Goal: Task Accomplishment & Management: Manage account settings

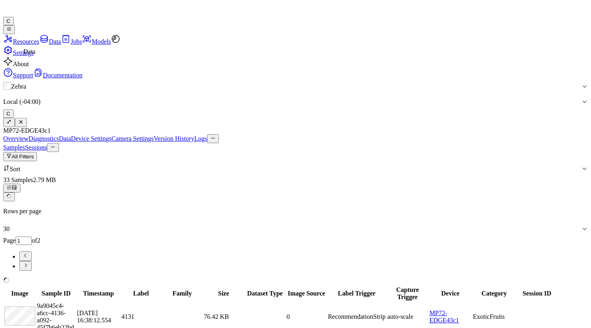
click at [39, 44] on icon at bounding box center [44, 39] width 10 height 10
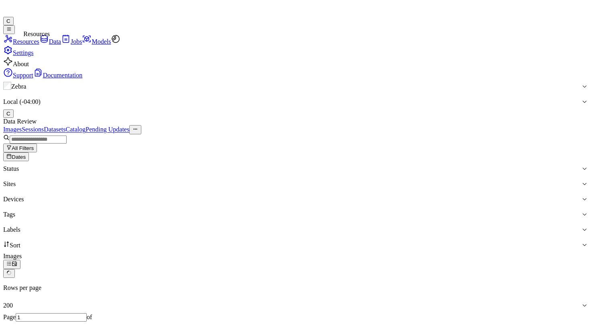
click at [12, 39] on icon at bounding box center [8, 39] width 8 height 8
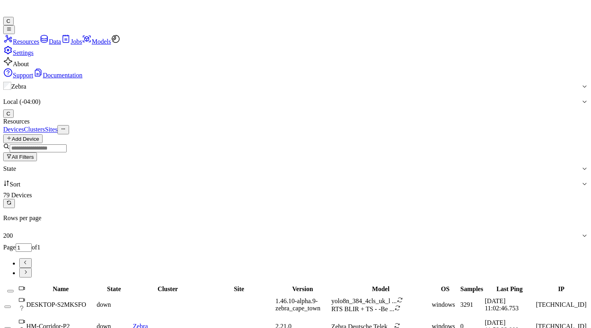
drag, startPoint x: 121, startPoint y: 66, endPoint x: 122, endPoint y: 71, distance: 4.9
click at [121, 125] on div "Devices Clusters Sites" at bounding box center [295, 129] width 585 height 9
click at [67, 145] on input "string" at bounding box center [38, 149] width 57 height 8
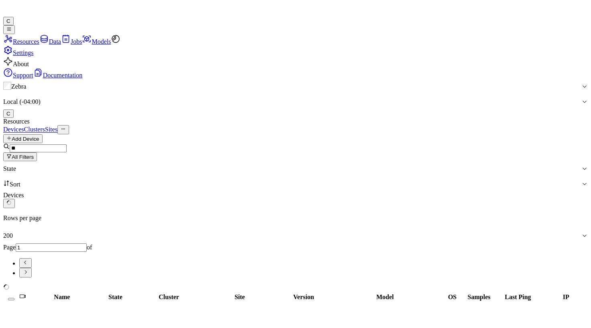
type input "*"
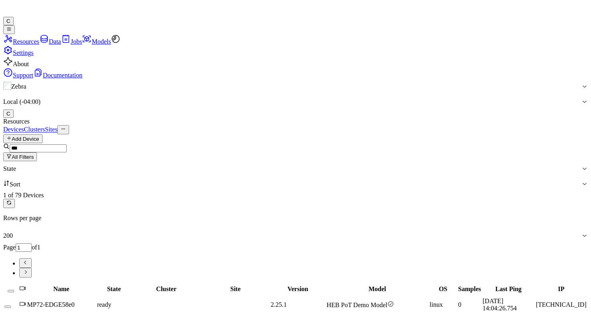
type input "***"
click at [96, 301] on div "MP72-EDGE58e0" at bounding box center [61, 304] width 68 height 7
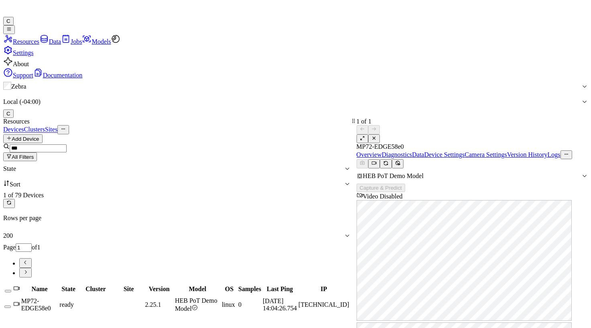
click at [412, 151] on link "Diagnostics" at bounding box center [397, 154] width 31 height 7
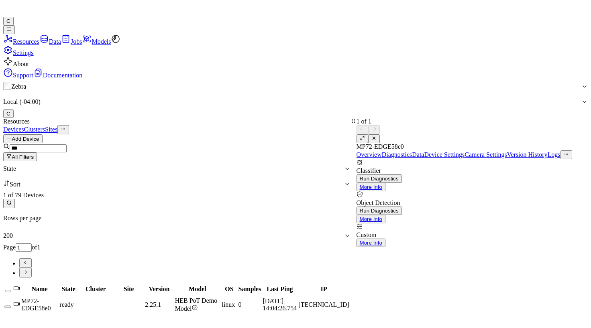
click at [424, 151] on link "Data" at bounding box center [418, 154] width 12 height 7
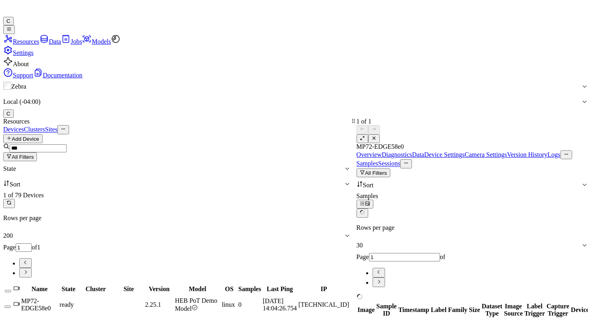
type input "0"
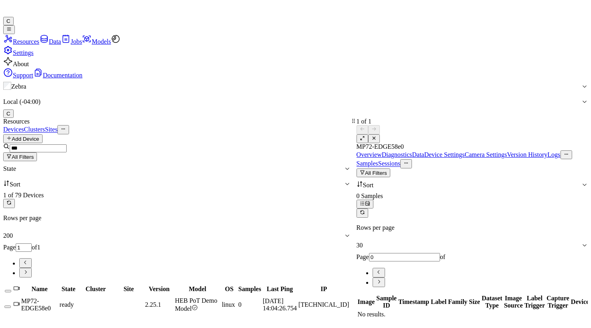
click at [12, 14] on icon at bounding box center [7, 9] width 8 height 12
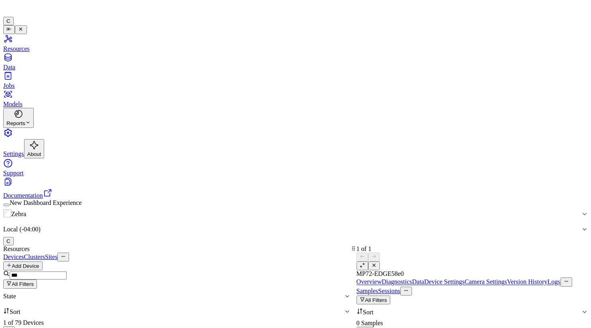
click at [10, 206] on button "button" at bounding box center [6, 205] width 6 height 2
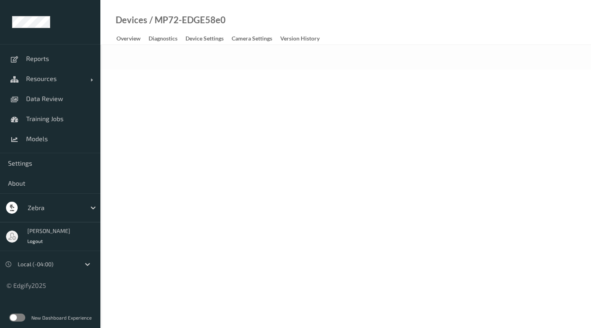
click at [48, 81] on span "Resources" at bounding box center [58, 79] width 64 height 8
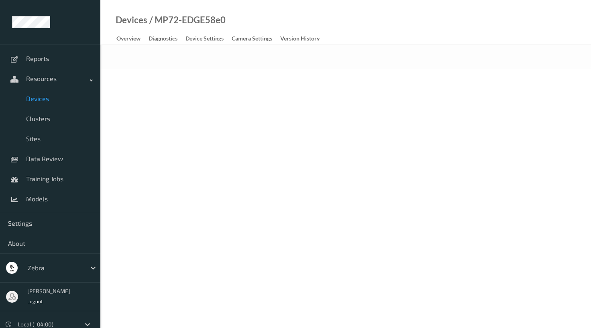
click at [46, 104] on link "Devices" at bounding box center [50, 99] width 100 height 20
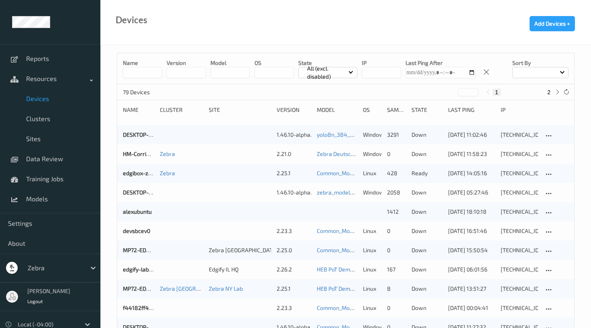
click at [156, 73] on input at bounding box center [142, 72] width 39 height 11
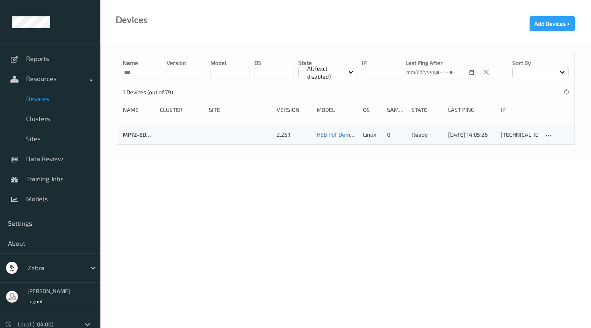
type input "***"
click at [146, 131] on div "MP72-EDGE58e0" at bounding box center [138, 135] width 31 height 8
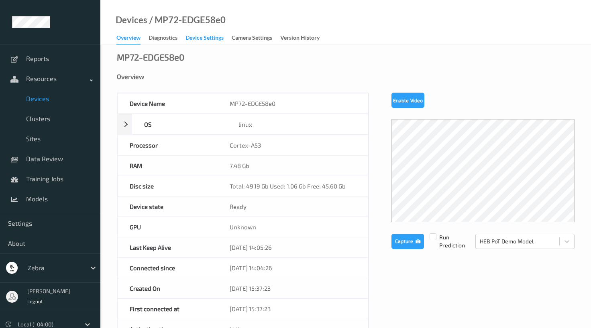
click at [204, 43] on div "Device Settings" at bounding box center [204, 39] width 38 height 10
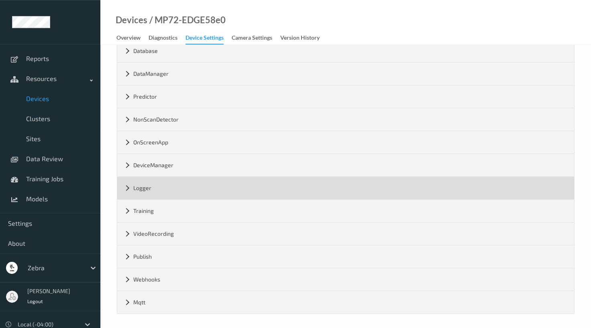
scroll to position [132, 0]
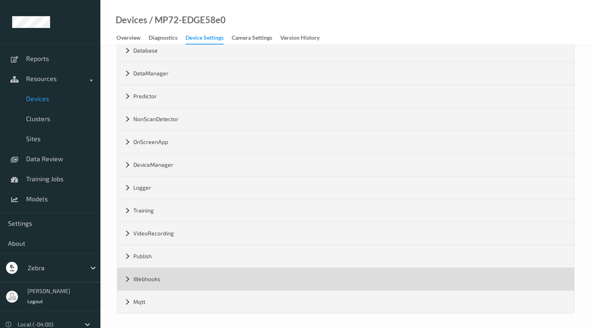
click at [130, 275] on div "Webhooks" at bounding box center [345, 279] width 457 height 22
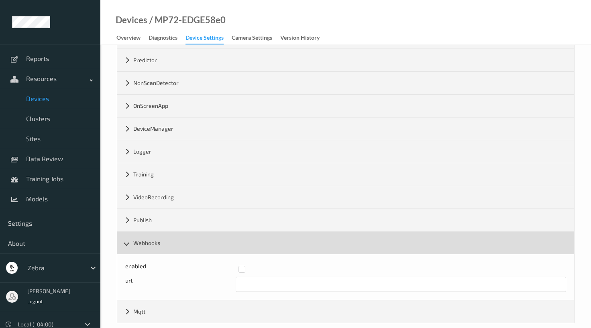
scroll to position [178, 0]
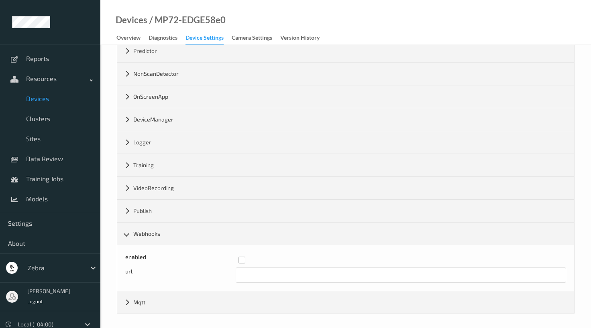
click at [242, 257] on label at bounding box center [399, 257] width 322 height 0
click at [244, 270] on input "text" at bounding box center [401, 275] width 331 height 15
click at [52, 96] on span "Devices" at bounding box center [59, 99] width 66 height 8
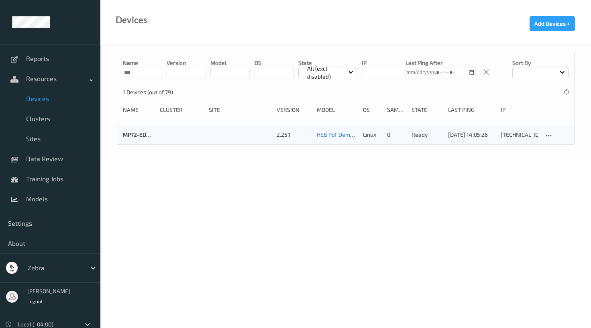
drag, startPoint x: 147, startPoint y: 71, endPoint x: 114, endPoint y: 71, distance: 33.7
click at [123, 71] on input "***" at bounding box center [142, 72] width 39 height 11
type input "**"
drag, startPoint x: 127, startPoint y: 73, endPoint x: 106, endPoint y: 68, distance: 21.8
click at [123, 68] on input "**" at bounding box center [142, 72] width 39 height 11
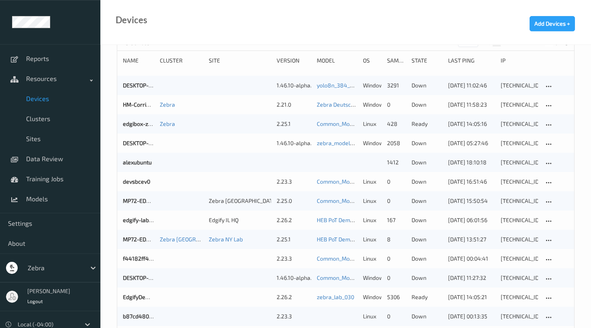
scroll to position [133, 0]
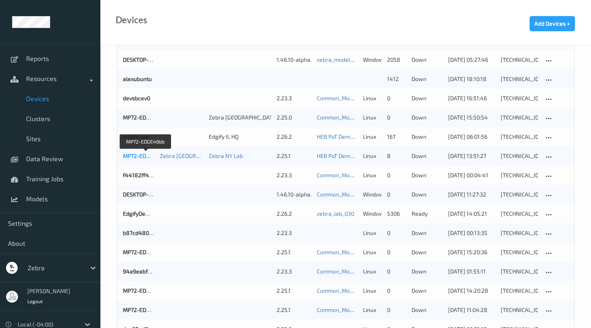
click at [138, 153] on link "MP72-EDGE46bb" at bounding box center [144, 156] width 43 height 7
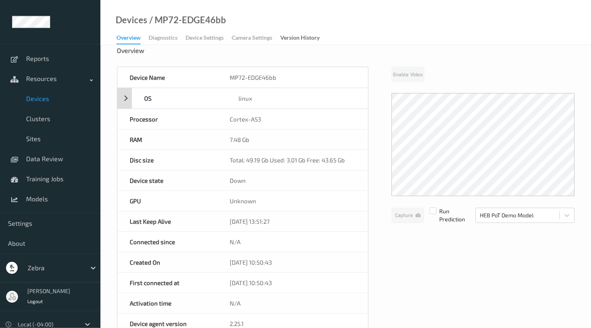
scroll to position [44, 0]
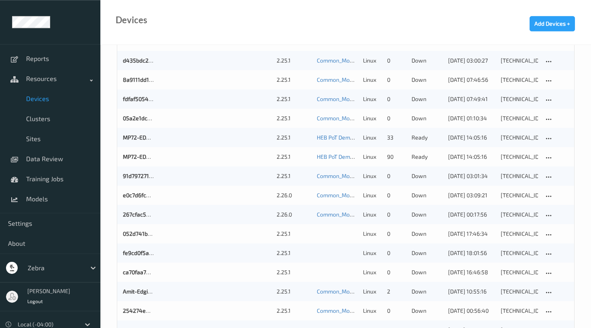
scroll to position [644, 0]
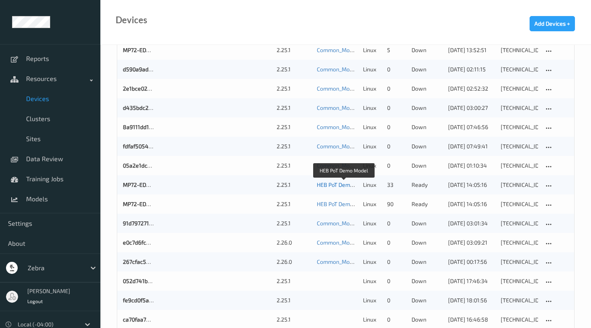
click at [335, 187] on link "HEB PoT Demo Model" at bounding box center [344, 184] width 54 height 7
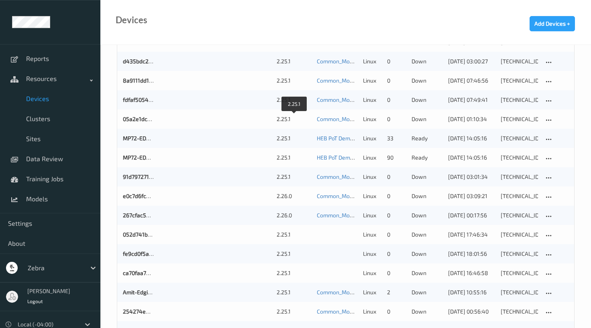
scroll to position [691, 0]
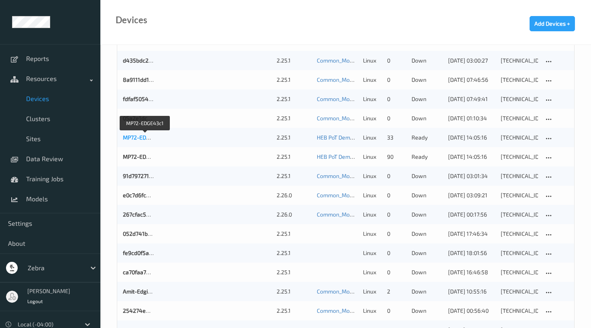
click at [128, 135] on link "MP72-EDGE43c1" at bounding box center [144, 137] width 42 height 7
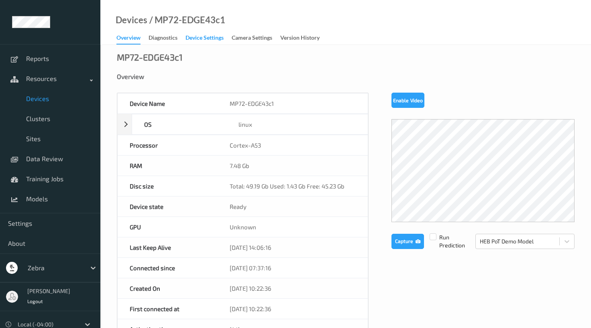
click at [203, 43] on div "Device Settings" at bounding box center [204, 39] width 38 height 10
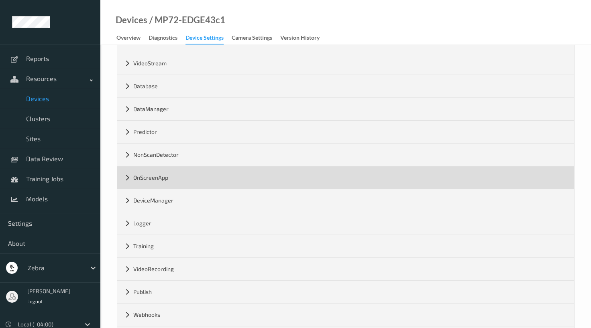
scroll to position [132, 0]
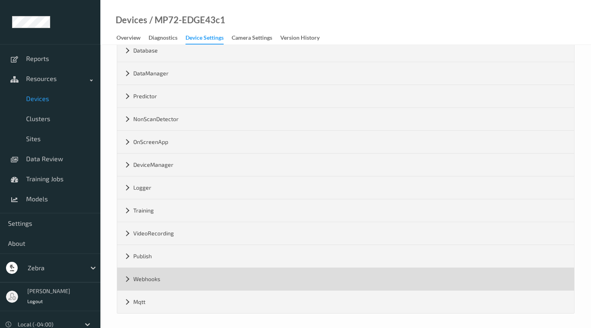
click at [128, 272] on div "Webhooks" at bounding box center [345, 279] width 457 height 22
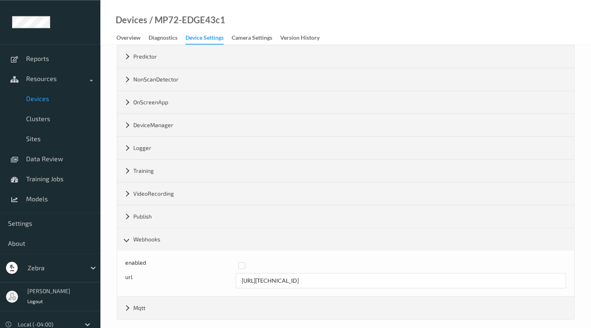
scroll to position [178, 0]
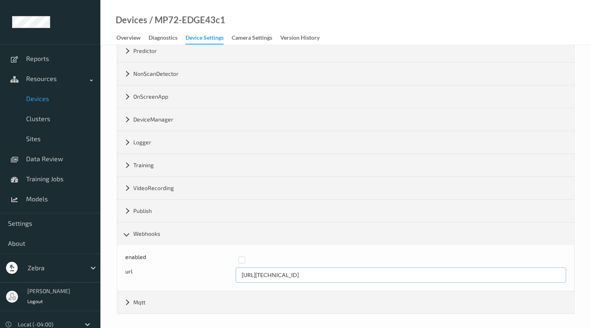
drag, startPoint x: 313, startPoint y: 270, endPoint x: 206, endPoint y: 267, distance: 106.4
click at [236, 268] on input "http://192.168.0.105:8080" at bounding box center [401, 275] width 331 height 15
click at [140, 16] on link "Devices" at bounding box center [132, 20] width 32 height 8
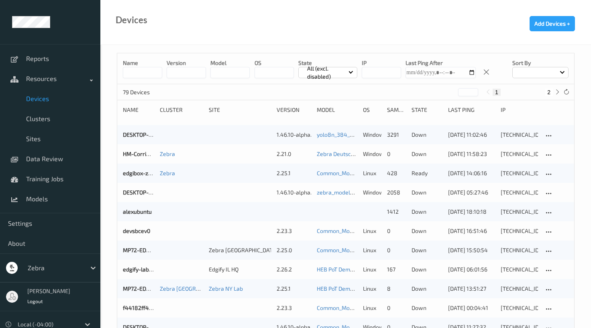
click at [157, 72] on input at bounding box center [142, 72] width 39 height 11
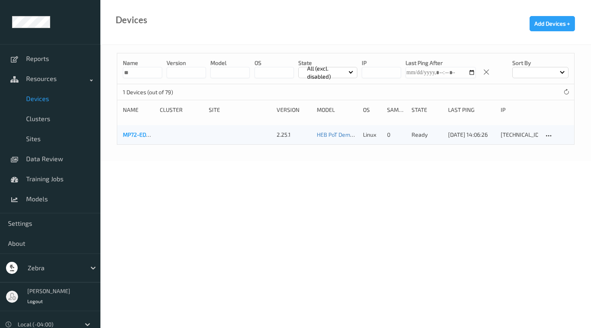
type input "**"
click at [131, 131] on link "MP72-EDGE58e0" at bounding box center [144, 134] width 43 height 7
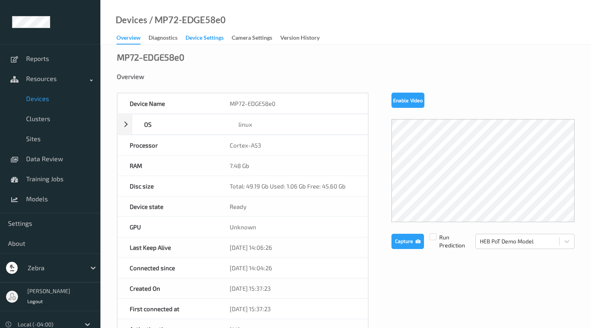
click at [221, 42] on div "Device Settings" at bounding box center [204, 39] width 38 height 10
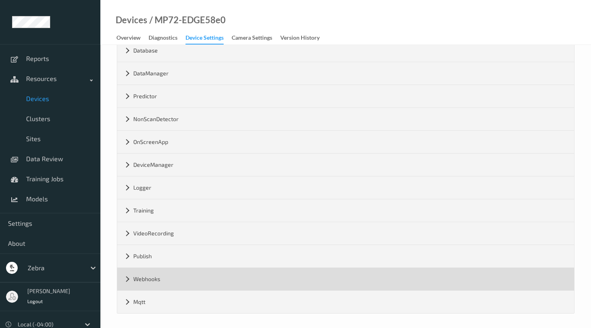
click at [124, 274] on div "Webhooks" at bounding box center [345, 279] width 457 height 22
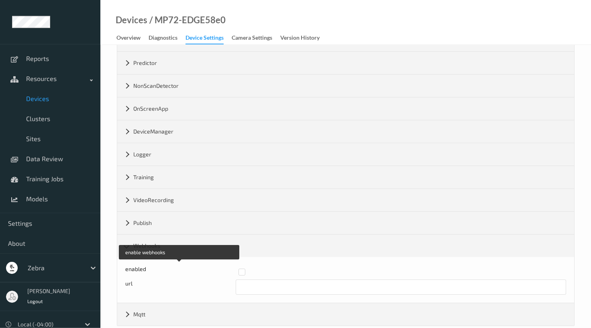
scroll to position [178, 0]
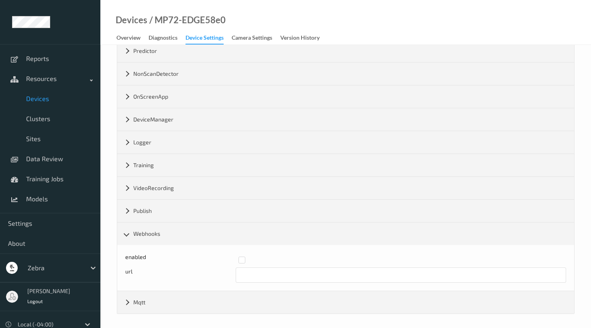
click at [238, 259] on div "enabled" at bounding box center [345, 260] width 441 height 14
click at [244, 263] on div "enabled" at bounding box center [345, 260] width 441 height 14
click at [244, 262] on div "enabled" at bounding box center [345, 260] width 441 height 14
click at [244, 263] on div "enabled" at bounding box center [345, 260] width 441 height 14
click at [243, 257] on label at bounding box center [399, 257] width 322 height 0
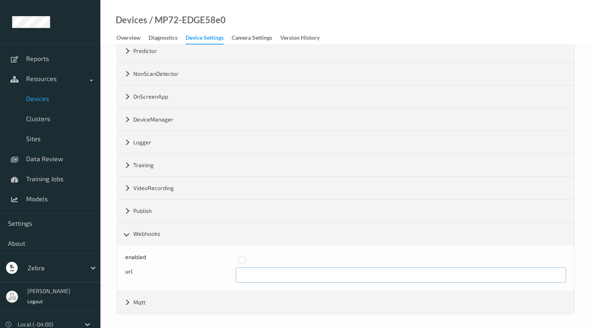
click at [255, 277] on input "text" at bounding box center [401, 275] width 331 height 15
paste input "http://192.168.0.105:8080"
click at [305, 273] on input "http://192.168.0.105:8080" at bounding box center [401, 275] width 331 height 15
click at [294, 276] on input "http://192.168.0.105:8080" at bounding box center [401, 275] width 331 height 15
click at [292, 276] on input "http://192.168.0.105:8080" at bounding box center [401, 275] width 331 height 15
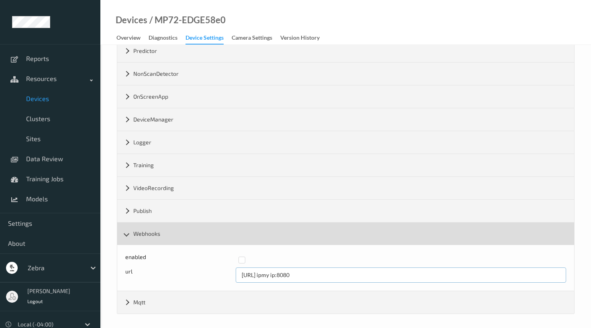
type input "http://192.168.0.105:8080"
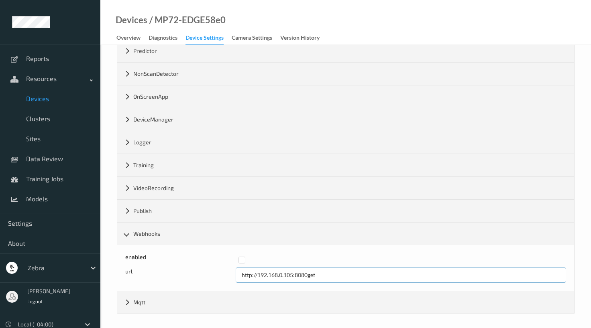
click at [282, 275] on input "http://192.168.0.105:8080get" at bounding box center [401, 275] width 331 height 15
click at [346, 281] on input "http://192.168.137.1:8080get" at bounding box center [401, 275] width 331 height 15
click at [336, 273] on input "[URL][TECHNICAL_ID]" at bounding box center [401, 275] width 331 height 15
click at [282, 257] on div at bounding box center [399, 260] width 322 height 7
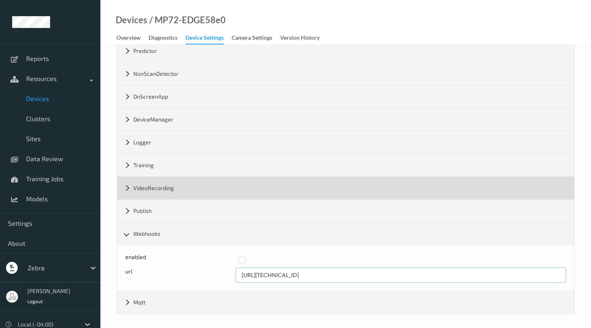
scroll to position [0, 0]
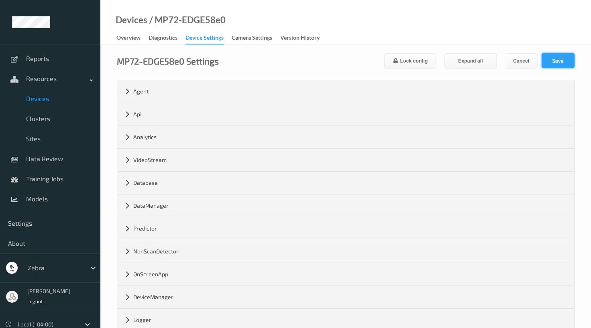
type input "[URL][TECHNICAL_ID]"
click at [555, 63] on button "Save" at bounding box center [558, 60] width 33 height 15
click at [133, 38] on div "Overview" at bounding box center [128, 39] width 24 height 10
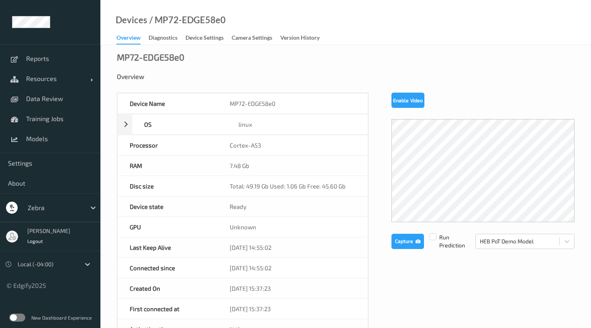
click at [22, 318] on label at bounding box center [17, 318] width 16 height 8
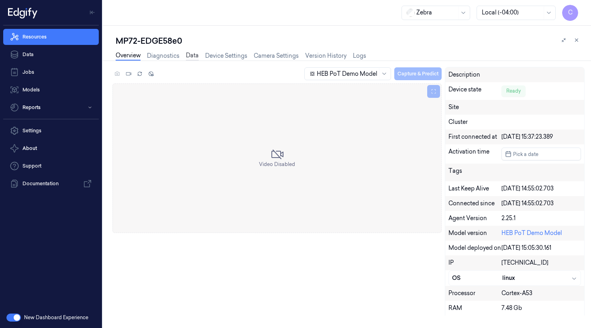
click at [187, 56] on link "Data" at bounding box center [192, 55] width 13 height 9
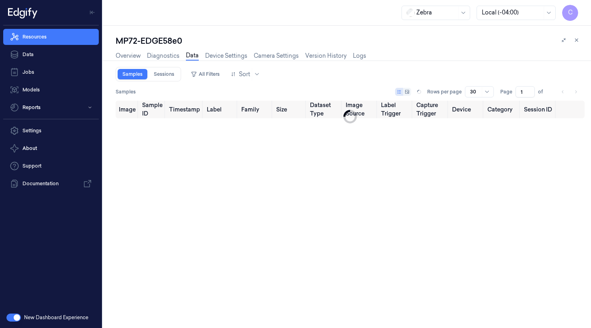
type input "0"
click at [19, 319] on button "button" at bounding box center [13, 318] width 14 height 8
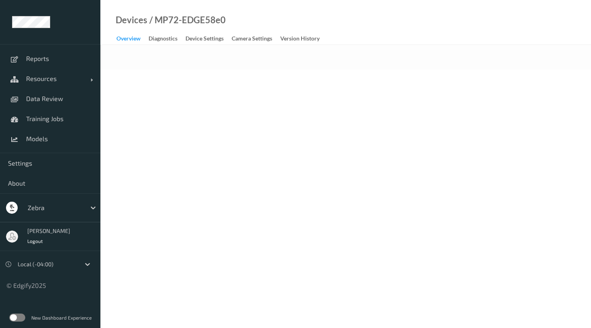
click at [134, 38] on div "Overview" at bounding box center [128, 40] width 24 height 10
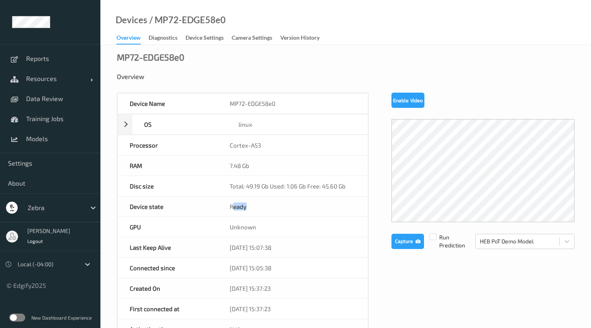
drag, startPoint x: 234, startPoint y: 201, endPoint x: 258, endPoint y: 205, distance: 23.6
click at [258, 205] on div "Ready" at bounding box center [293, 207] width 150 height 20
click at [275, 206] on div "Ready" at bounding box center [293, 207] width 150 height 20
click at [409, 236] on button "Capture" at bounding box center [407, 241] width 33 height 15
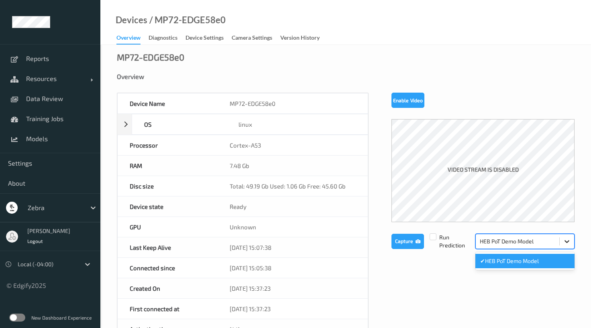
click at [569, 245] on div at bounding box center [567, 241] width 14 height 14
click at [569, 244] on icon at bounding box center [567, 242] width 8 height 8
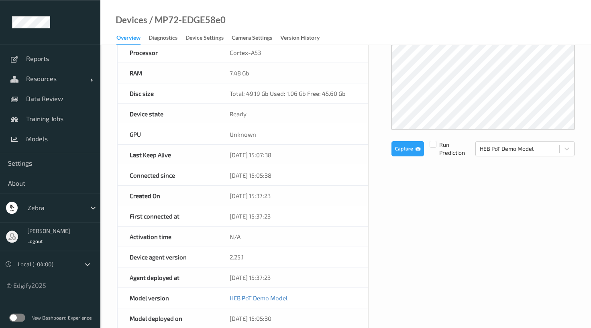
scroll to position [88, 0]
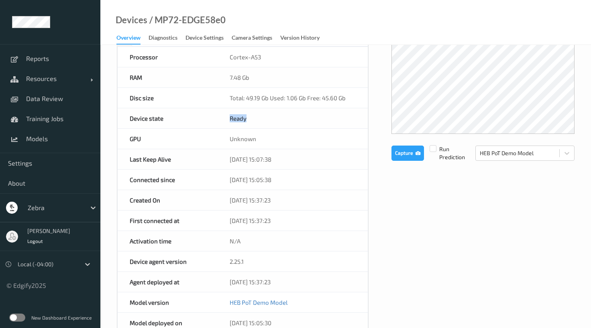
drag, startPoint x: 257, startPoint y: 110, endPoint x: 211, endPoint y: 110, distance: 46.2
click at [218, 110] on div "Ready" at bounding box center [293, 118] width 150 height 20
click at [273, 123] on div "Ready" at bounding box center [293, 118] width 150 height 20
click at [222, 37] on div "Device Settings" at bounding box center [204, 39] width 38 height 10
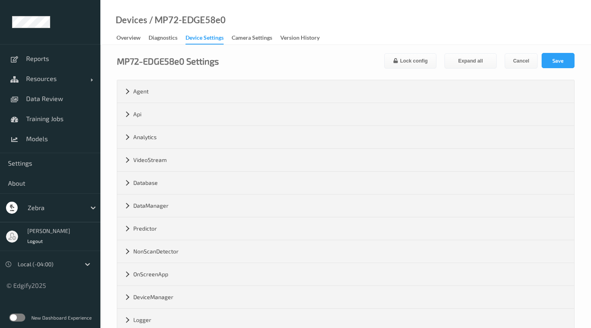
scroll to position [132, 0]
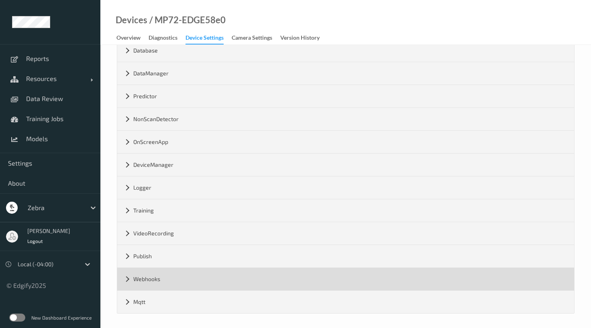
click at [126, 274] on div "Webhooks" at bounding box center [345, 279] width 457 height 22
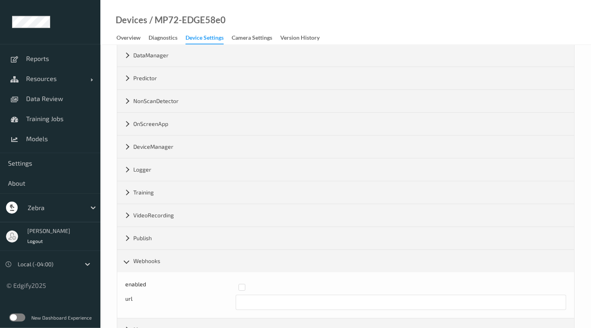
scroll to position [178, 0]
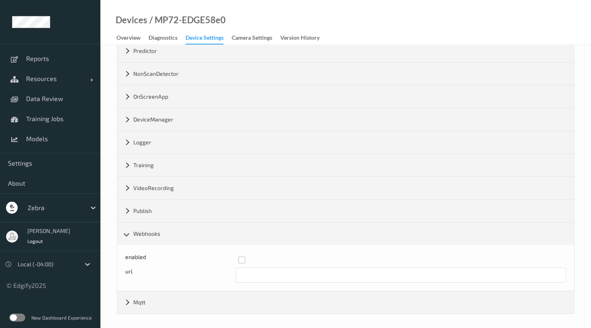
click at [243, 257] on label at bounding box center [399, 257] width 322 height 0
click at [246, 272] on input "text" at bounding box center [401, 275] width 331 height 15
click at [248, 273] on input "text" at bounding box center [401, 275] width 331 height 15
click at [292, 274] on input "http://192.168.0.110:8080" at bounding box center [401, 275] width 331 height 15
type input "[URL][TECHNICAL_ID]"
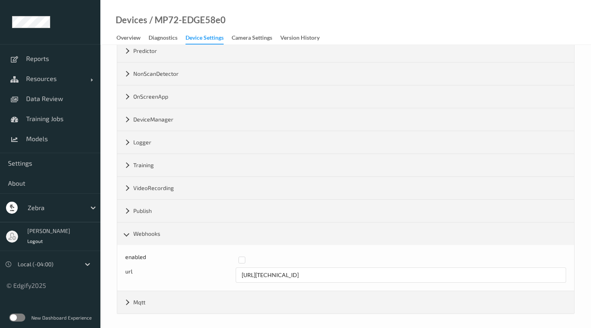
click at [285, 250] on div "enabled url http://192.168.137.1:8080" at bounding box center [345, 268] width 457 height 46
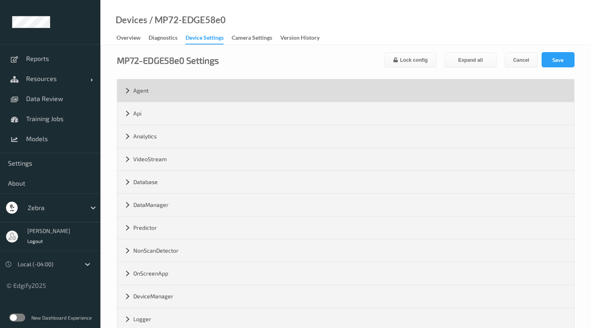
scroll to position [0, 0]
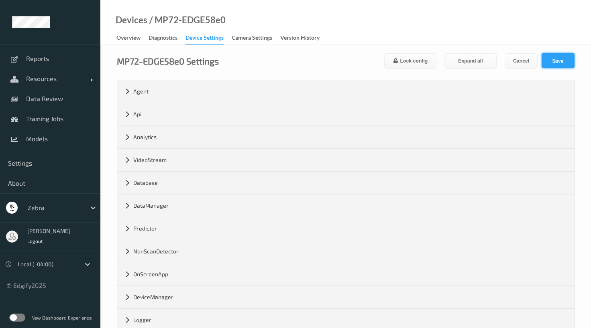
click at [570, 59] on button "Save" at bounding box center [558, 60] width 33 height 15
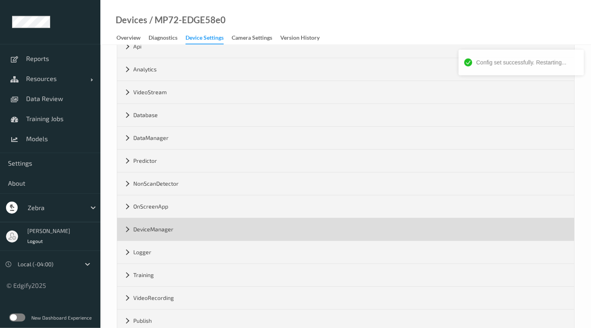
scroll to position [132, 0]
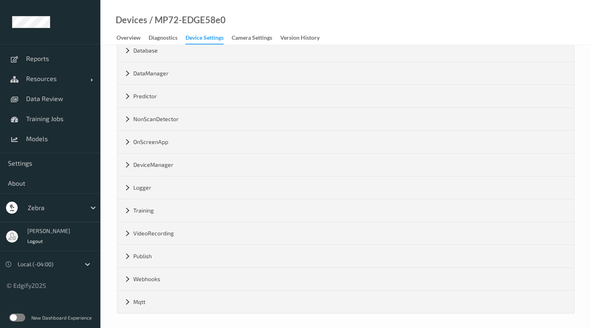
click at [17, 320] on label at bounding box center [17, 318] width 16 height 8
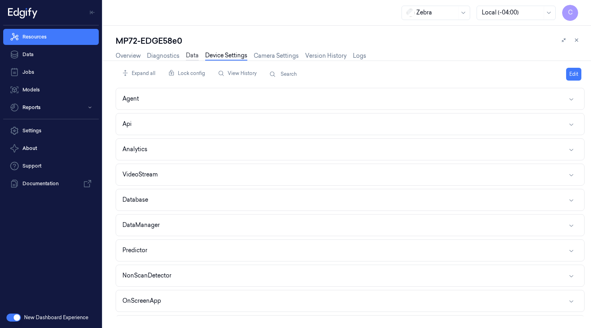
click at [191, 57] on link "Data" at bounding box center [192, 55] width 13 height 9
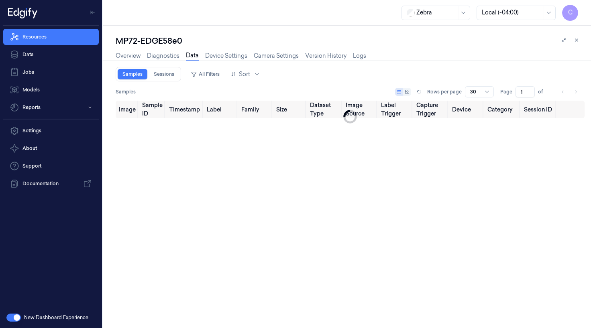
type input "0"
click at [162, 79] on link "Sessions" at bounding box center [164, 74] width 30 height 10
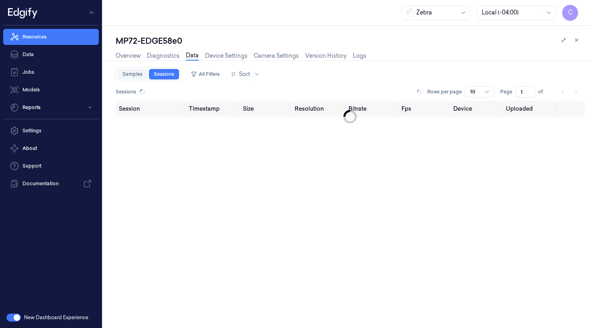
type input "0"
click at [137, 76] on link "Samples" at bounding box center [133, 74] width 30 height 10
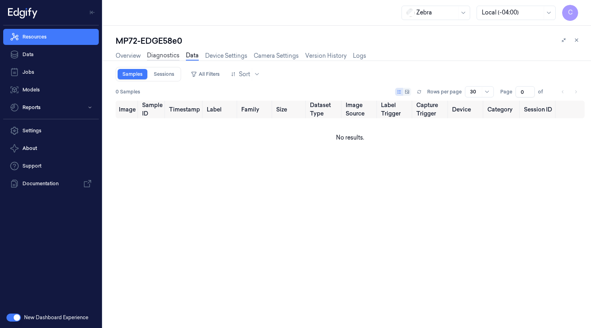
click at [177, 56] on link "Diagnostics" at bounding box center [163, 55] width 33 height 9
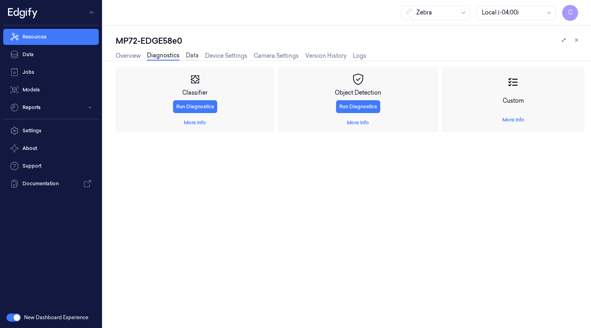
click at [194, 56] on link "Data" at bounding box center [192, 55] width 13 height 9
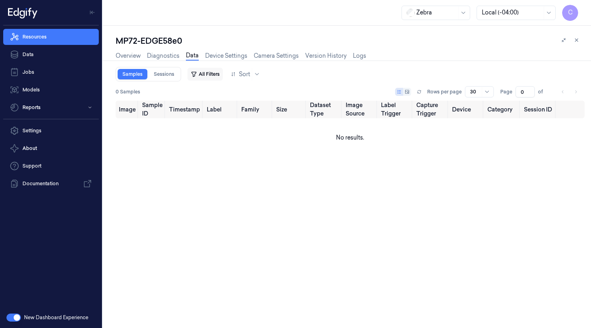
click at [202, 74] on button "All Filters" at bounding box center [204, 74] width 35 height 13
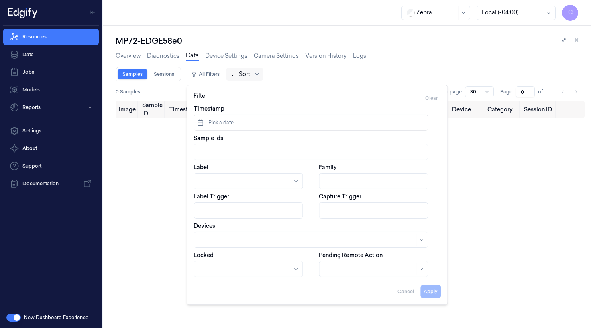
click at [237, 76] on div at bounding box center [240, 74] width 19 height 8
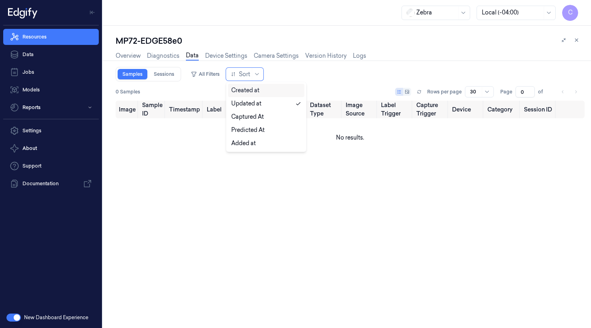
click at [246, 93] on div "Created at" at bounding box center [245, 90] width 28 height 8
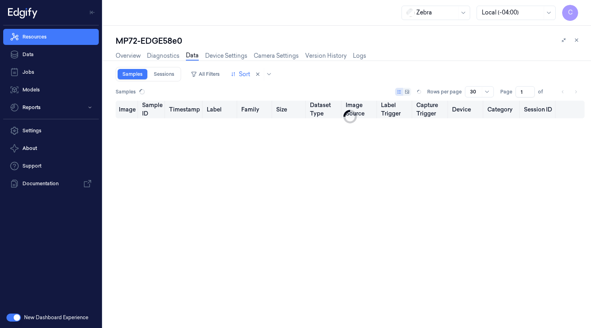
type input "0"
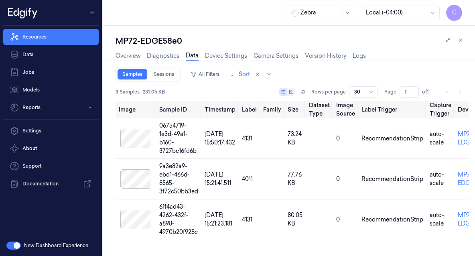
click at [14, 243] on button "button" at bounding box center [13, 246] width 14 height 8
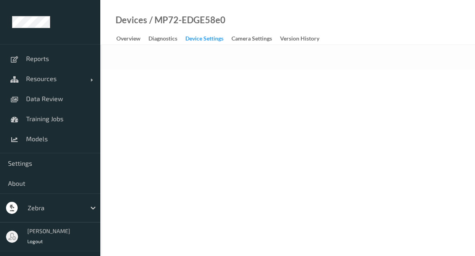
click at [212, 38] on div "Device Settings" at bounding box center [204, 40] width 38 height 10
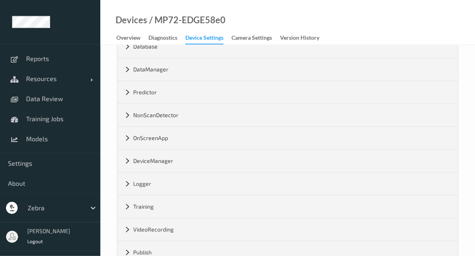
scroll to position [204, 0]
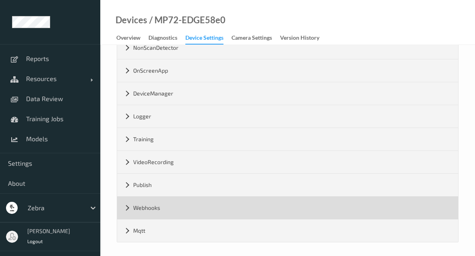
click at [126, 201] on div "Webhooks" at bounding box center [287, 208] width 341 height 22
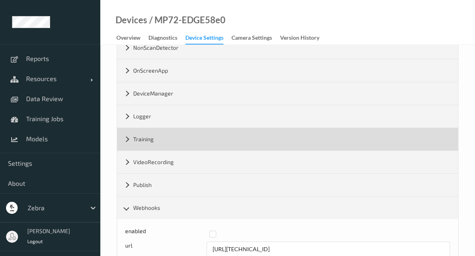
scroll to position [249, 0]
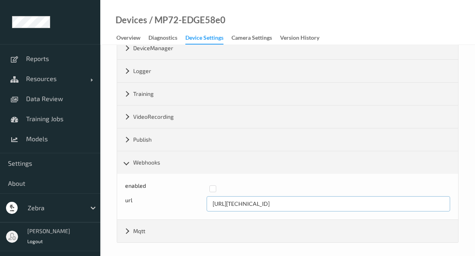
click at [264, 202] on input "[URL][TECHNICAL_ID]" at bounding box center [329, 203] width 244 height 15
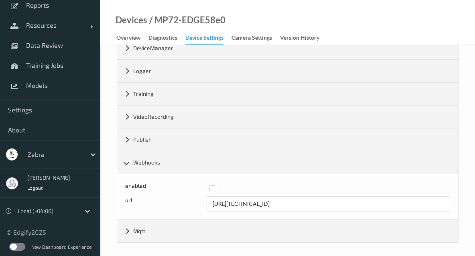
click at [15, 245] on label at bounding box center [17, 247] width 16 height 8
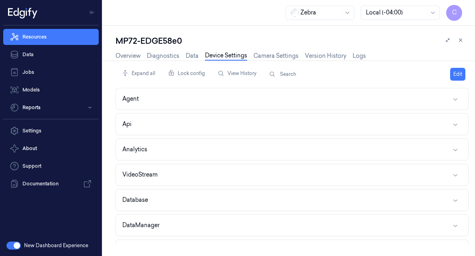
click at [200, 57] on div "Overview Diagnostics Data Device Settings Camera Settings Version History Logs" at bounding box center [241, 55] width 251 height 9
click at [194, 55] on link "Data" at bounding box center [192, 55] width 13 height 9
